Goal: Task Accomplishment & Management: Complete application form

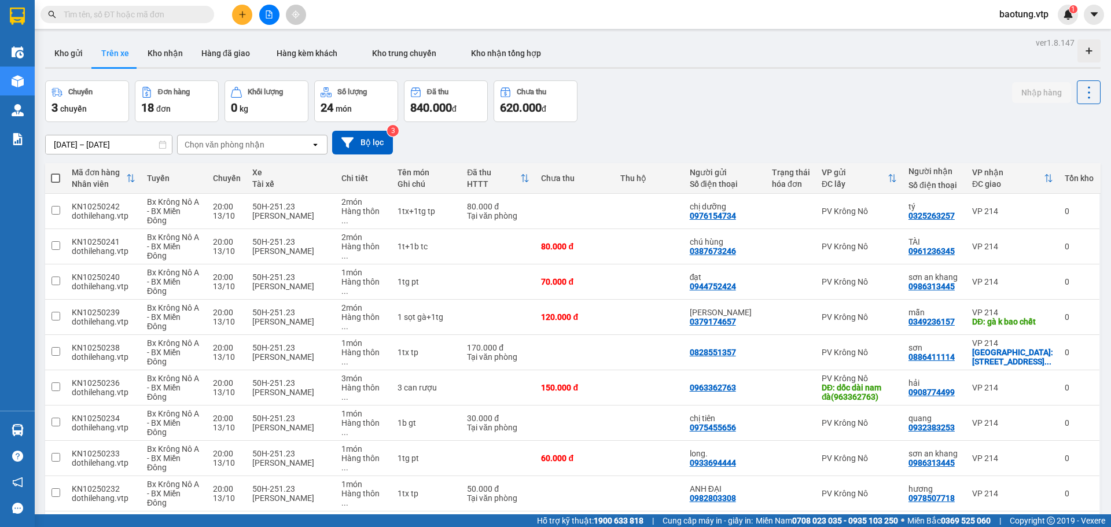
scroll to position [64, 0]
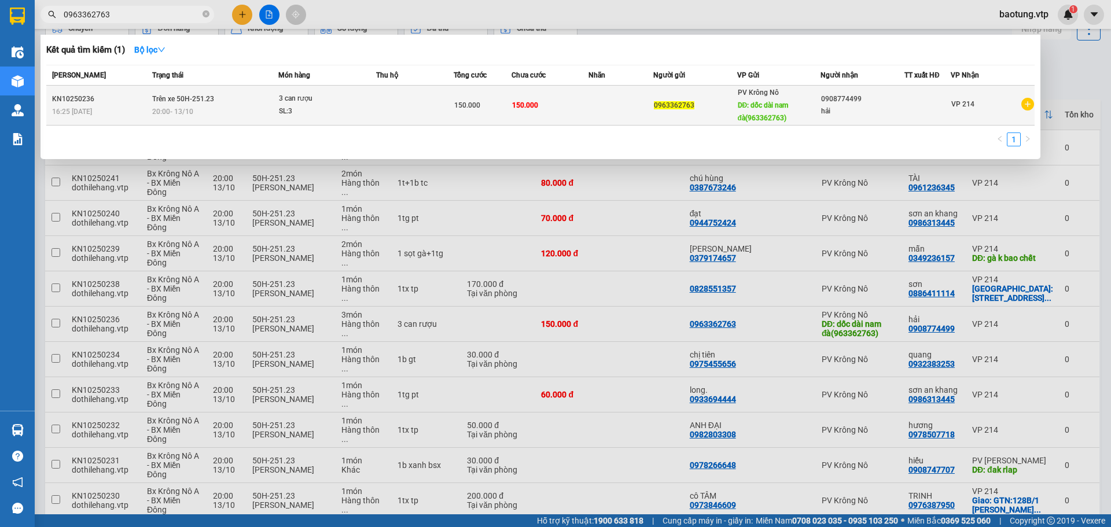
type input "0963362763"
click at [845, 103] on div "0908774499" at bounding box center [862, 99] width 83 height 12
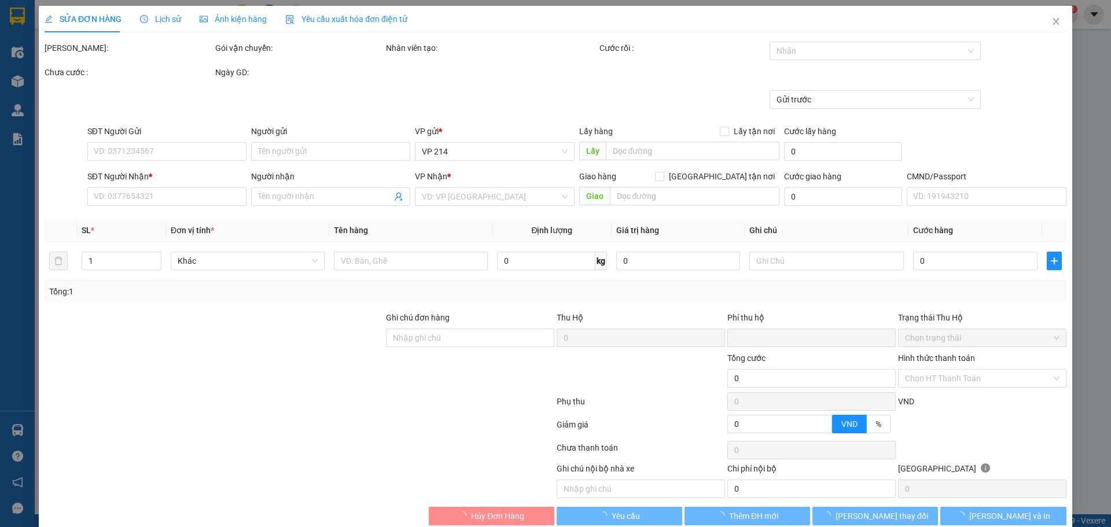
type input "7.500"
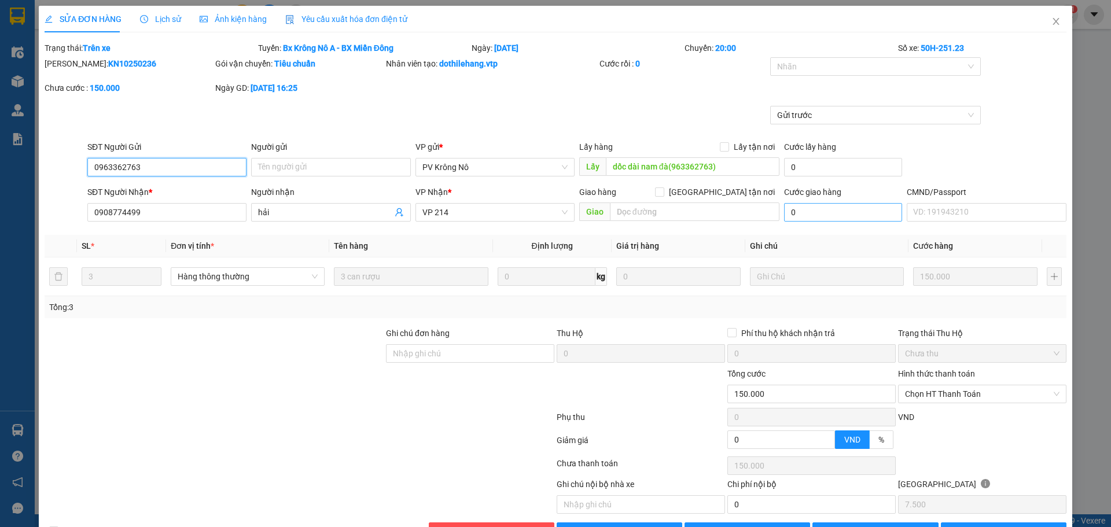
type input "0963362763"
type input "dốc dài nam đà(963362763)"
type input "0908774499"
type input "hải"
type input "0"
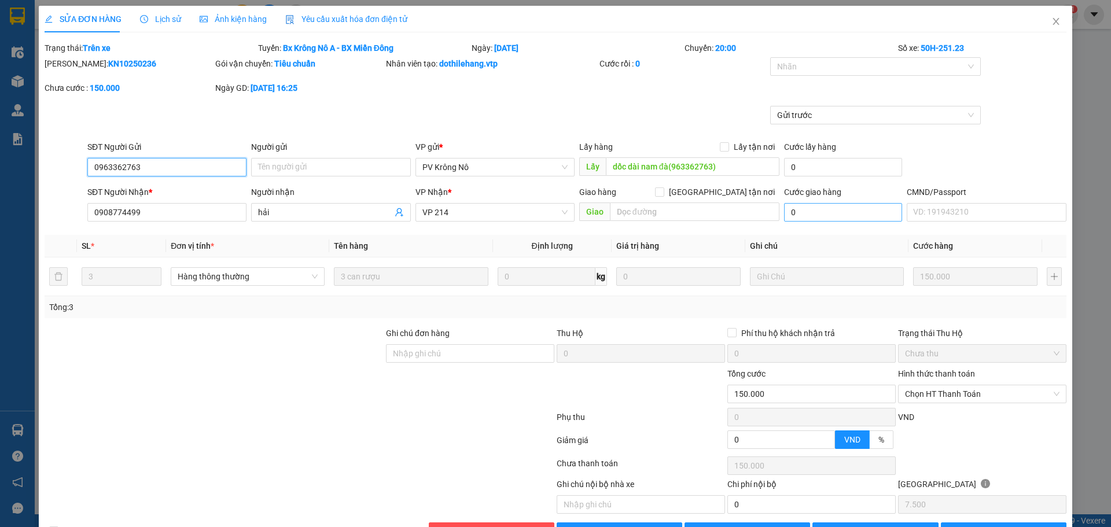
type input "150.000"
